Goal: Information Seeking & Learning: Learn about a topic

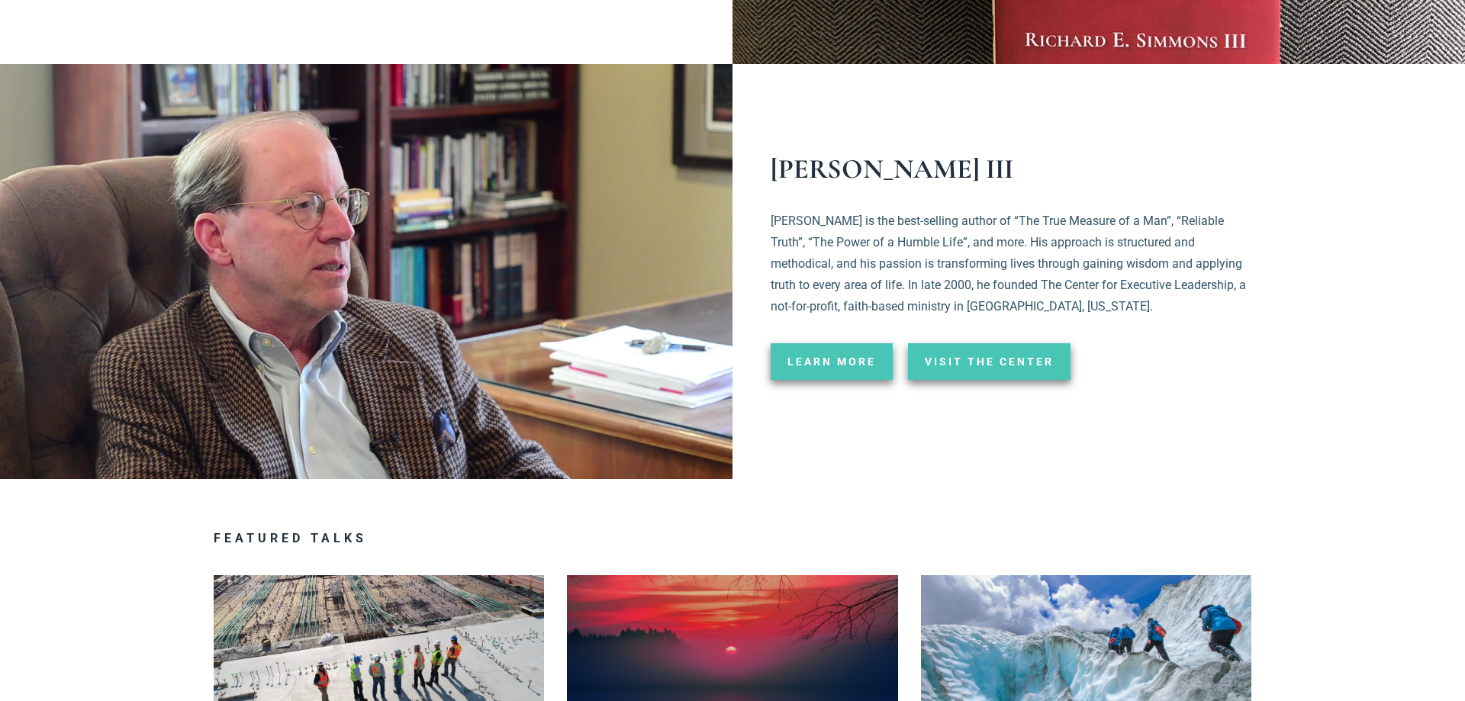
scroll to position [2647, 0]
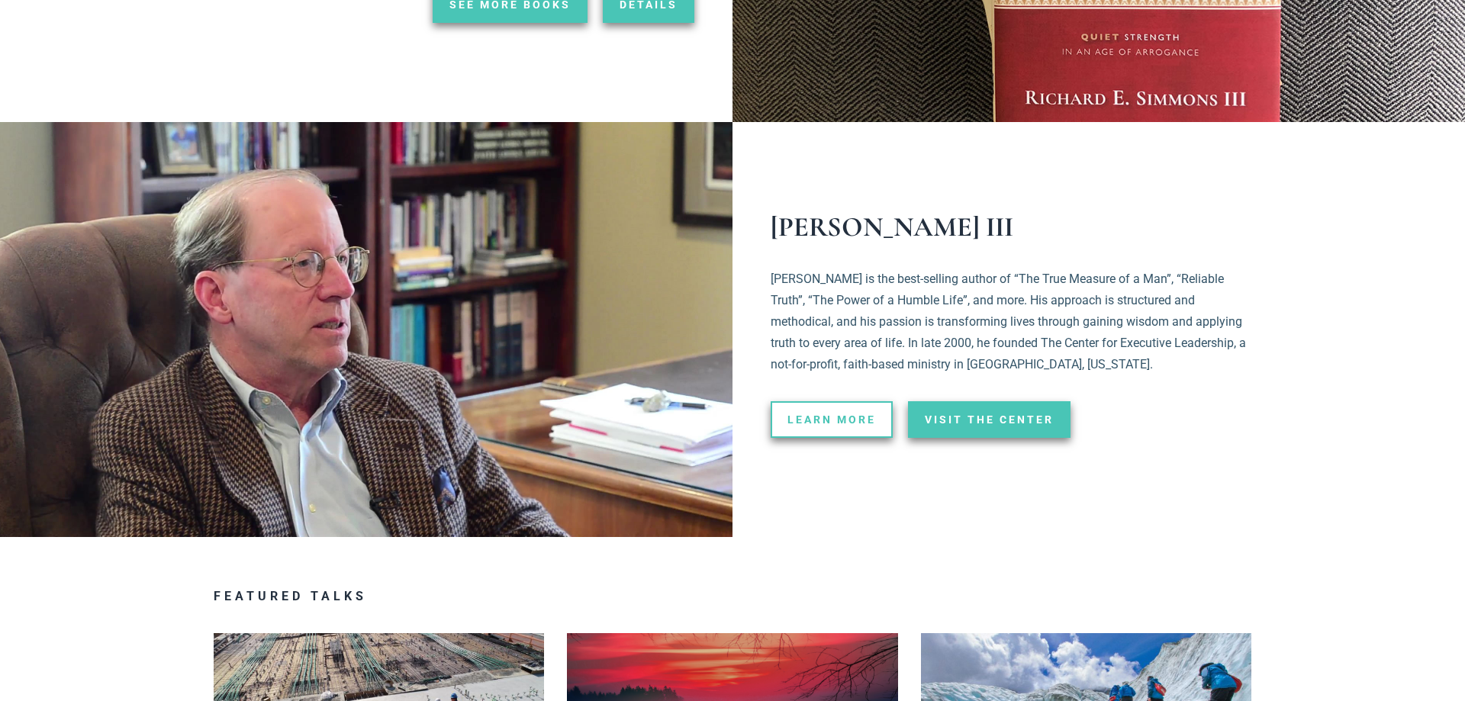
click at [808, 414] on span "Learn More" at bounding box center [832, 419] width 89 height 11
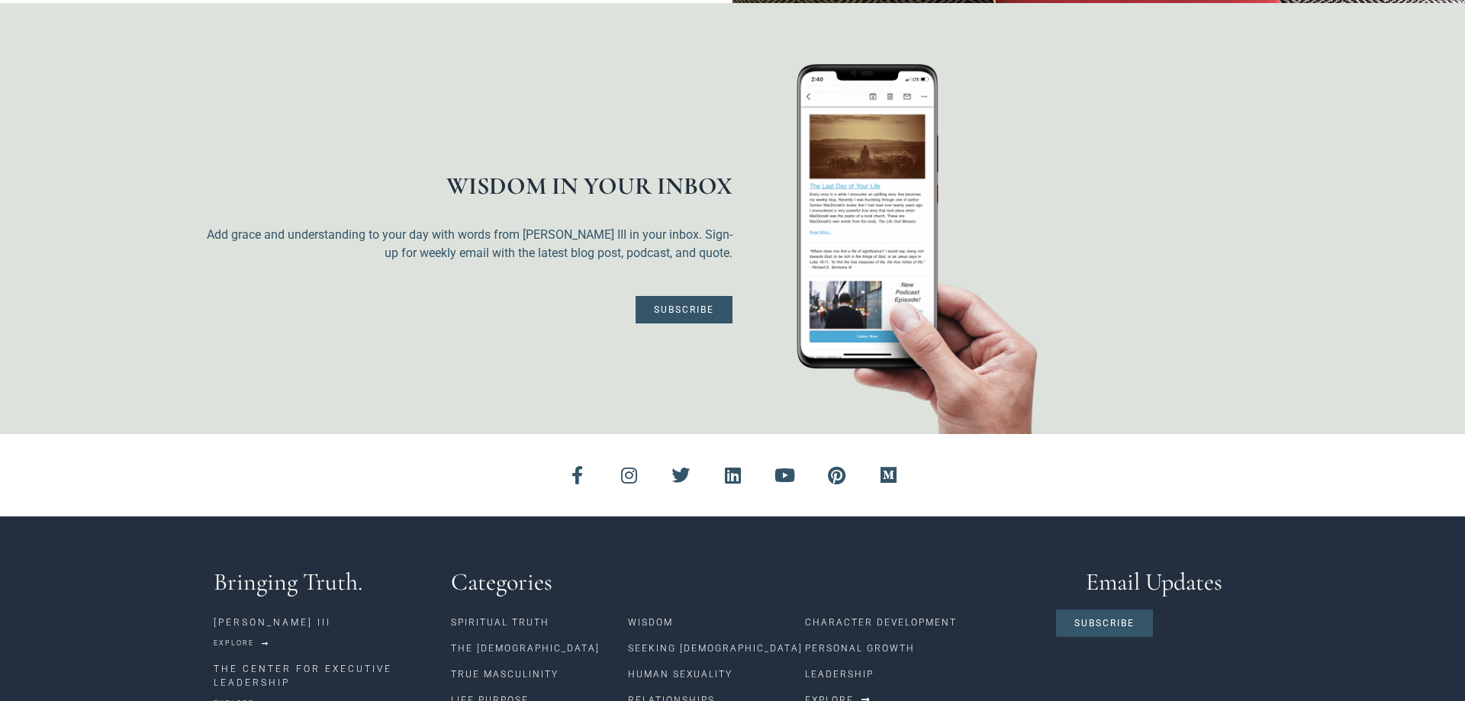
scroll to position [3735, 0]
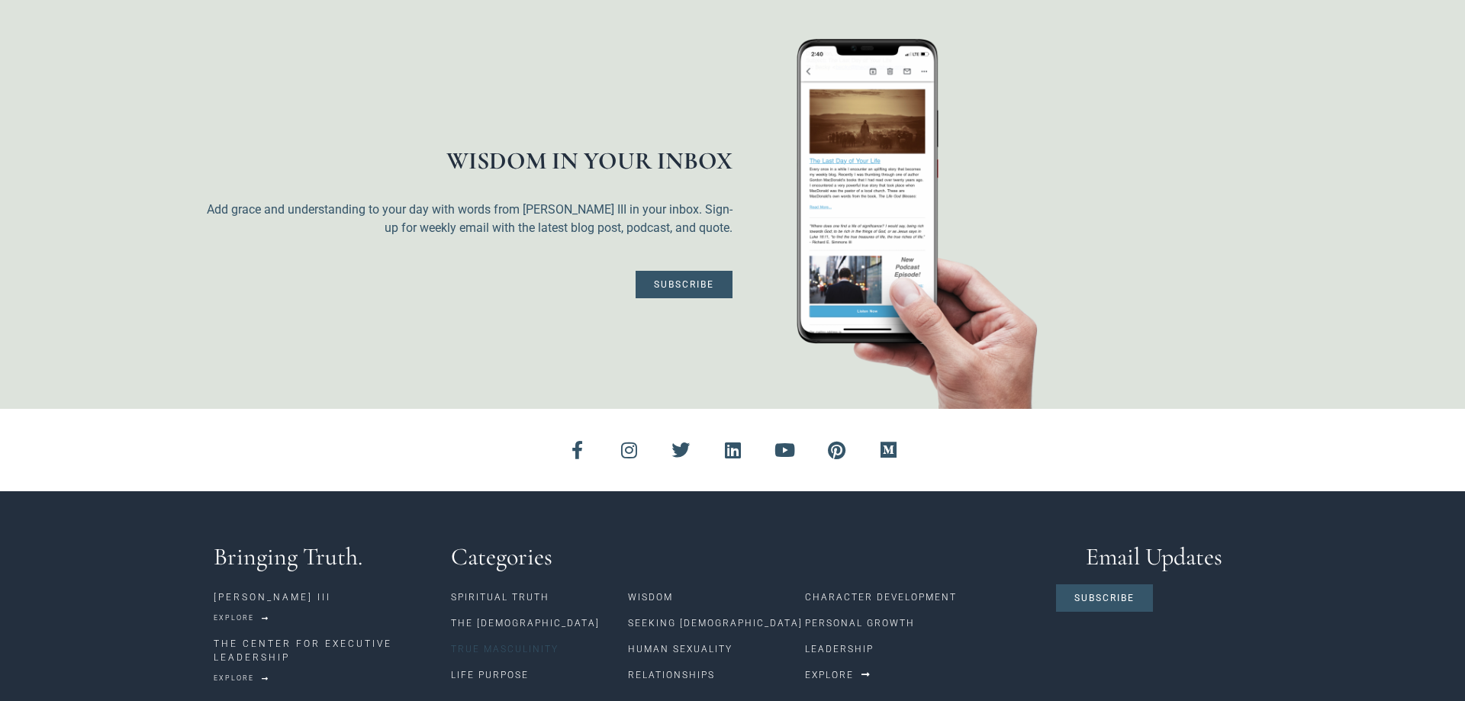
click at [536, 637] on link "True Masculinity" at bounding box center [539, 650] width 177 height 26
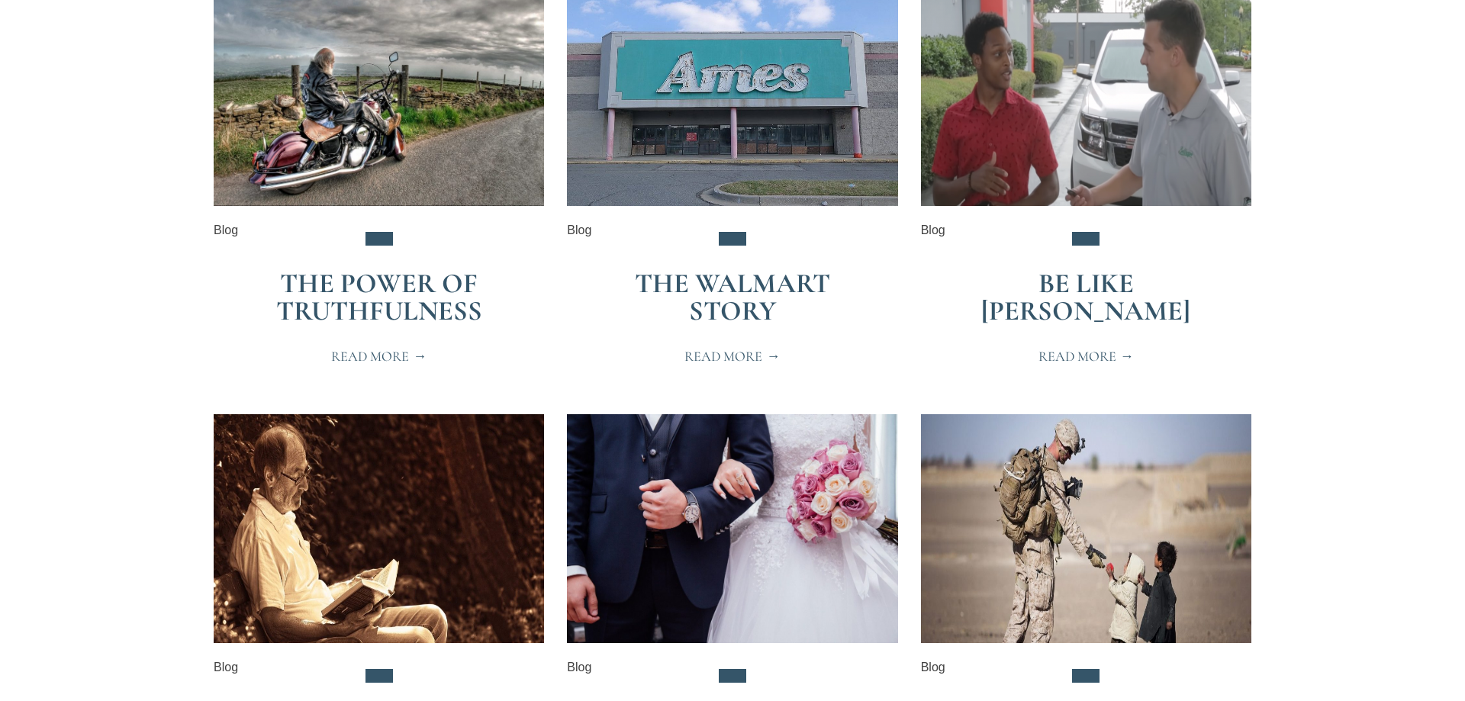
scroll to position [2180, 0]
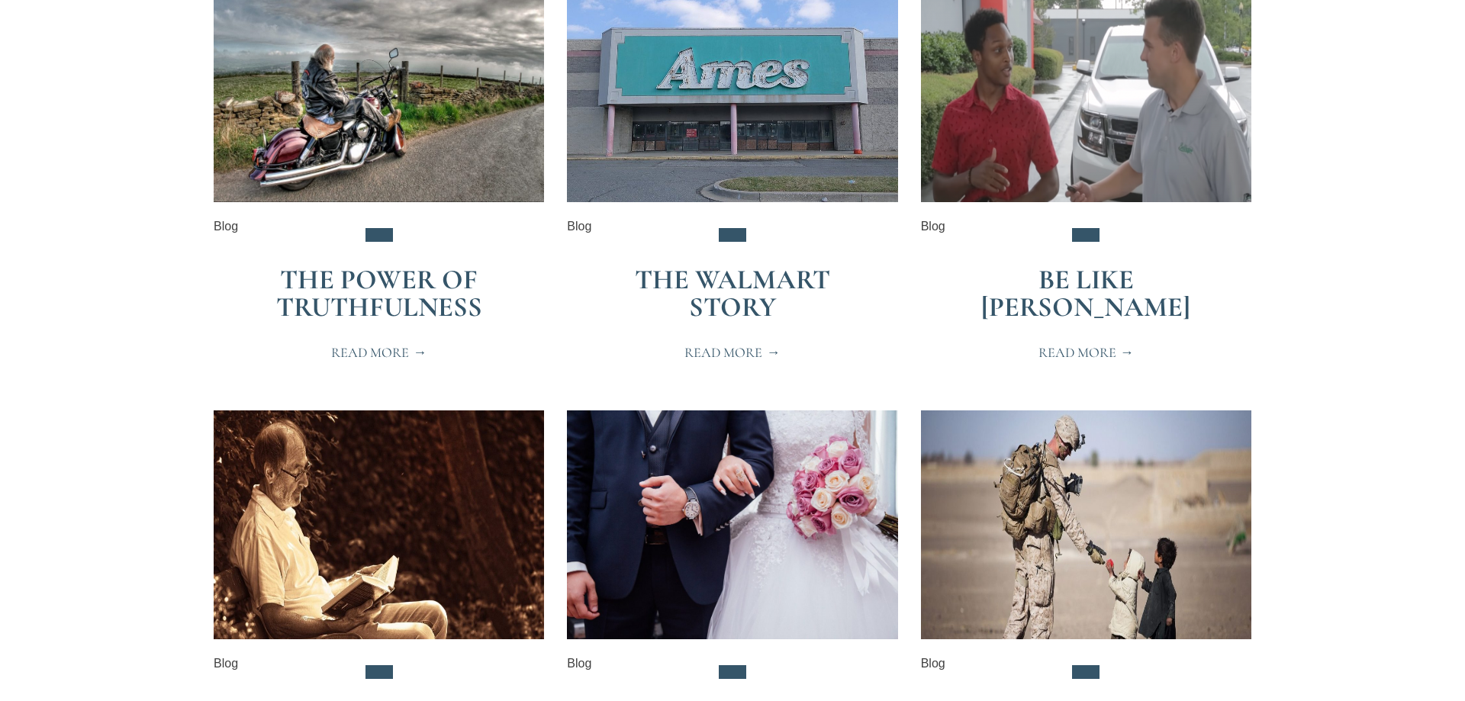
click at [755, 360] on span "Read More" at bounding box center [732, 353] width 95 height 14
click at [730, 312] on link "The Walmart Story" at bounding box center [732, 293] width 195 height 60
